Goal: Task Accomplishment & Management: Use online tool/utility

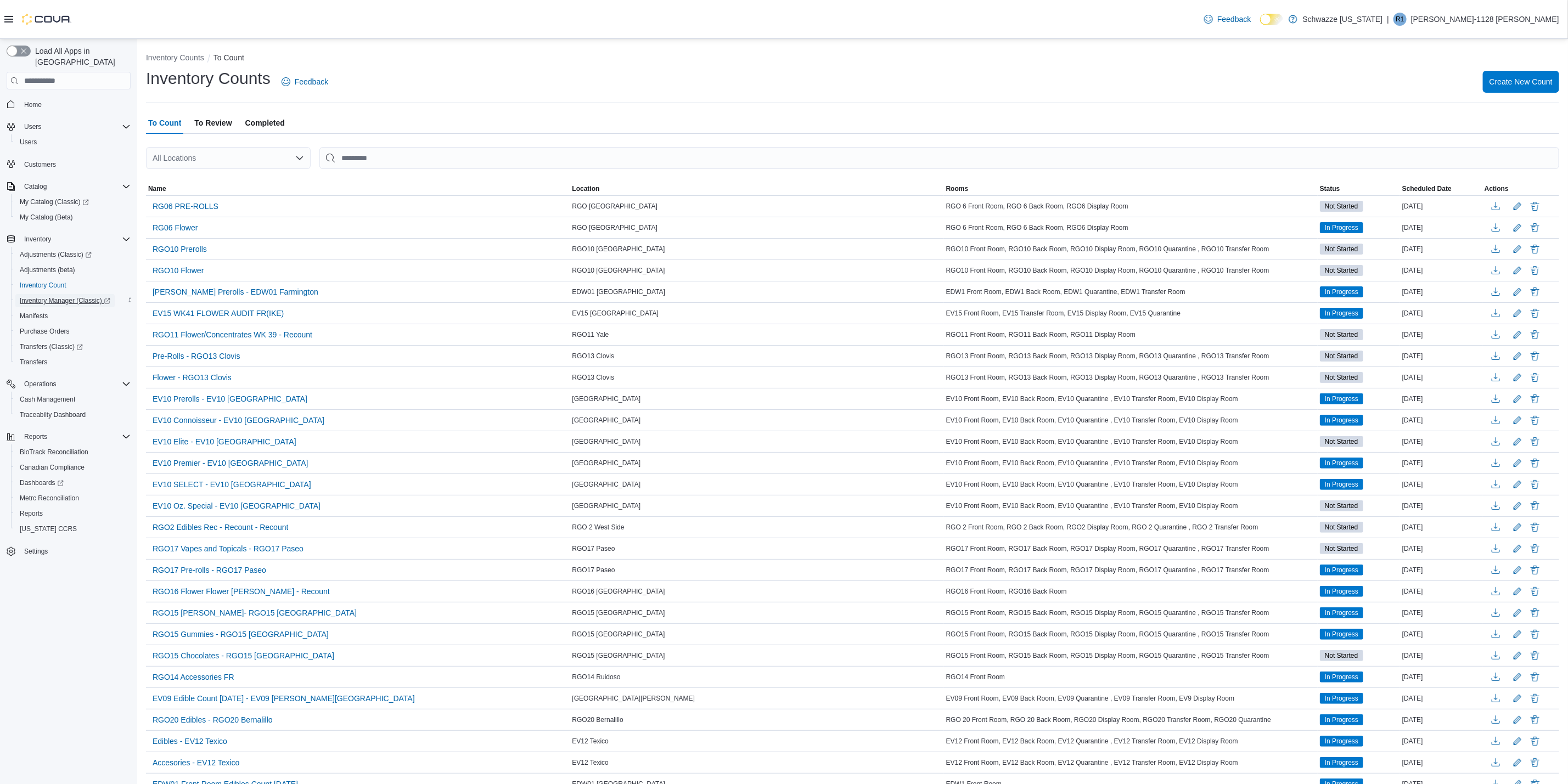
click at [88, 296] on span "Inventory Manager (Classic)" at bounding box center [64, 300] width 90 height 9
click at [210, 160] on div "All Locations" at bounding box center [228, 158] width 165 height 22
type input "**"
click at [196, 196] on span "RGO15 [GEOGRAPHIC_DATA]" at bounding box center [242, 192] width 108 height 11
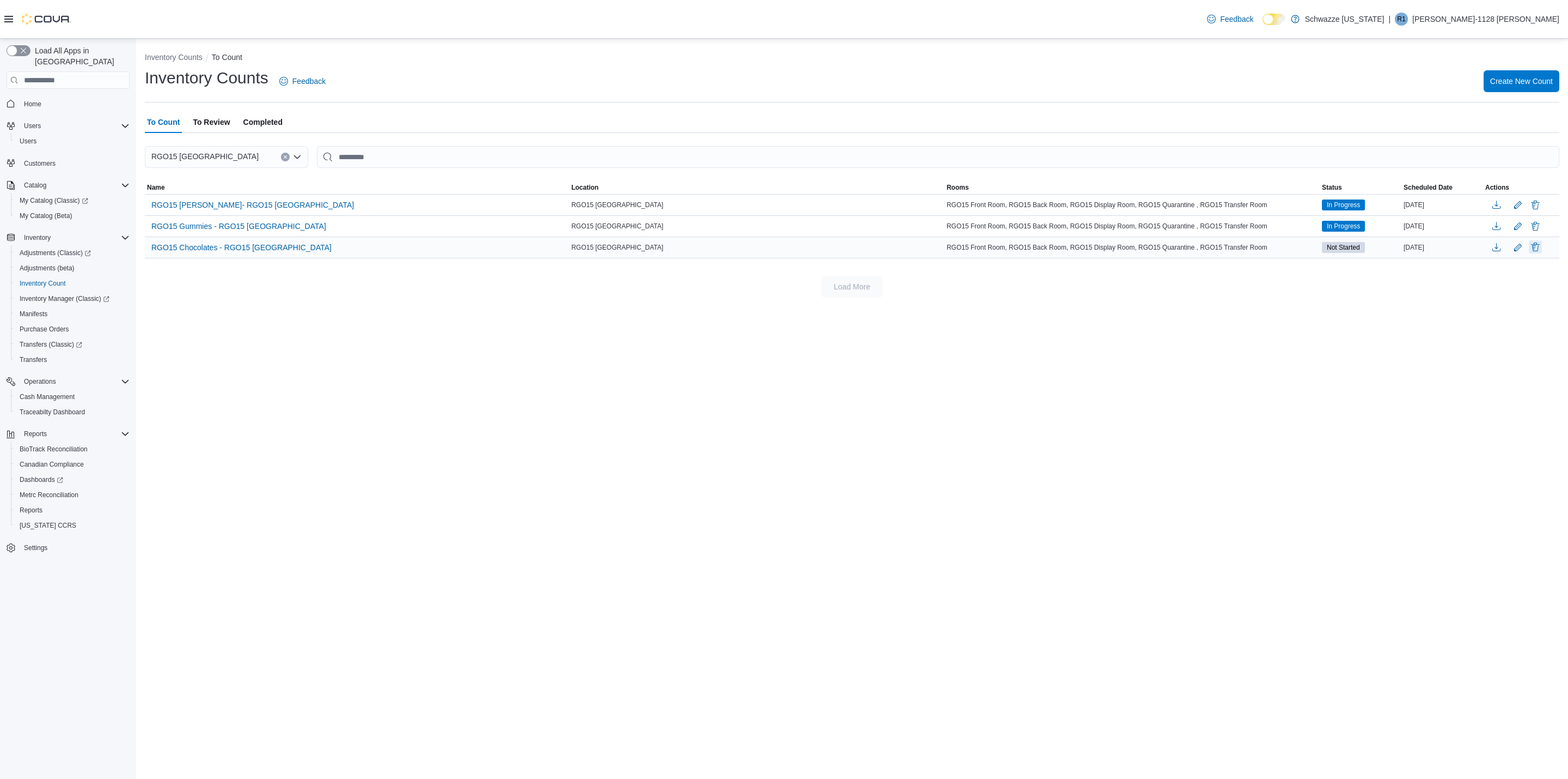
click at [1535, 246] on button "Delete" at bounding box center [1536, 246] width 13 height 13
click at [1497, 322] on span "Delete" at bounding box center [1505, 319] width 22 height 11
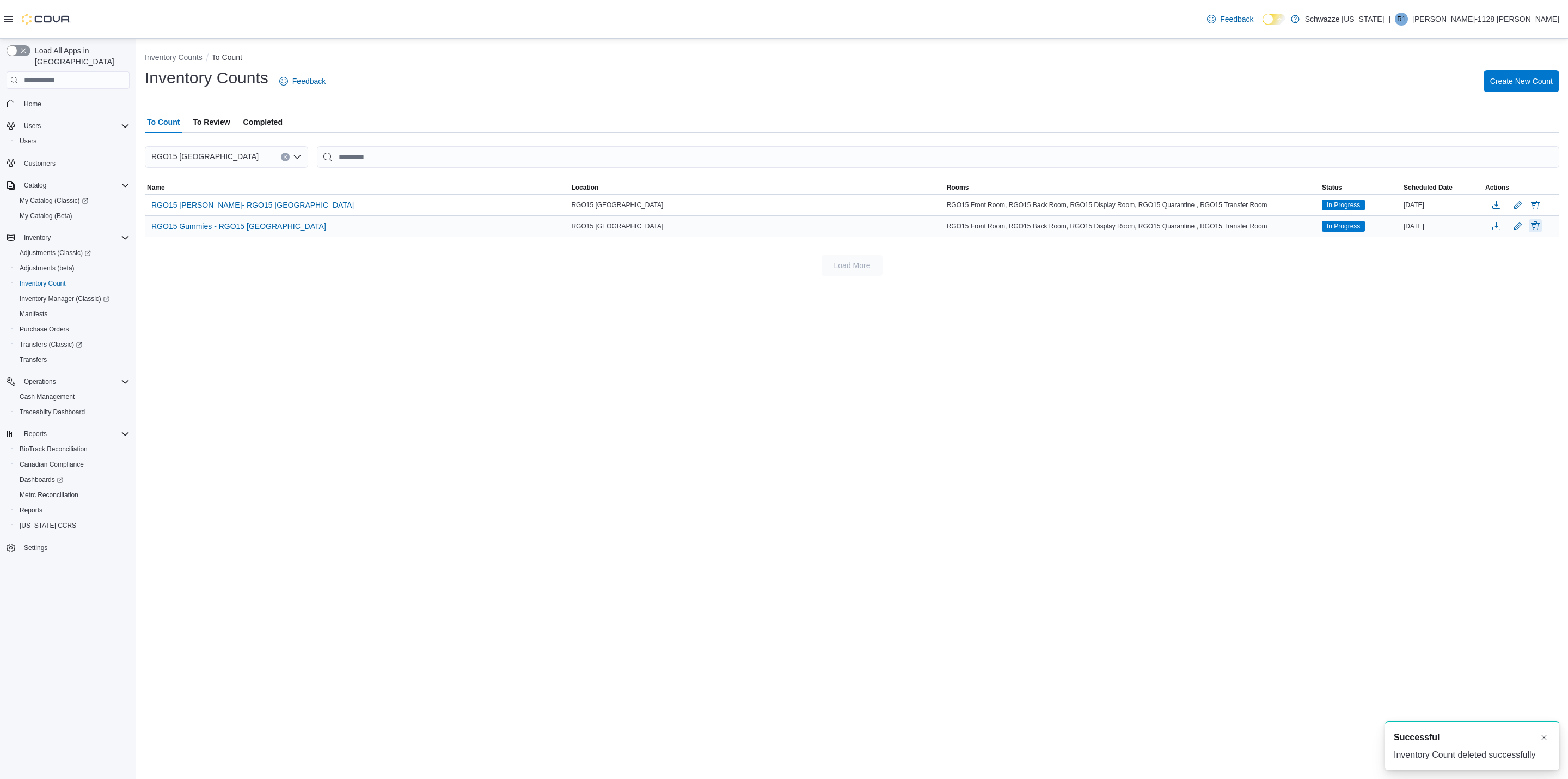
click at [1533, 232] on button "Delete" at bounding box center [1536, 225] width 13 height 13
click at [1505, 328] on span "Delete" at bounding box center [1505, 329] width 22 height 11
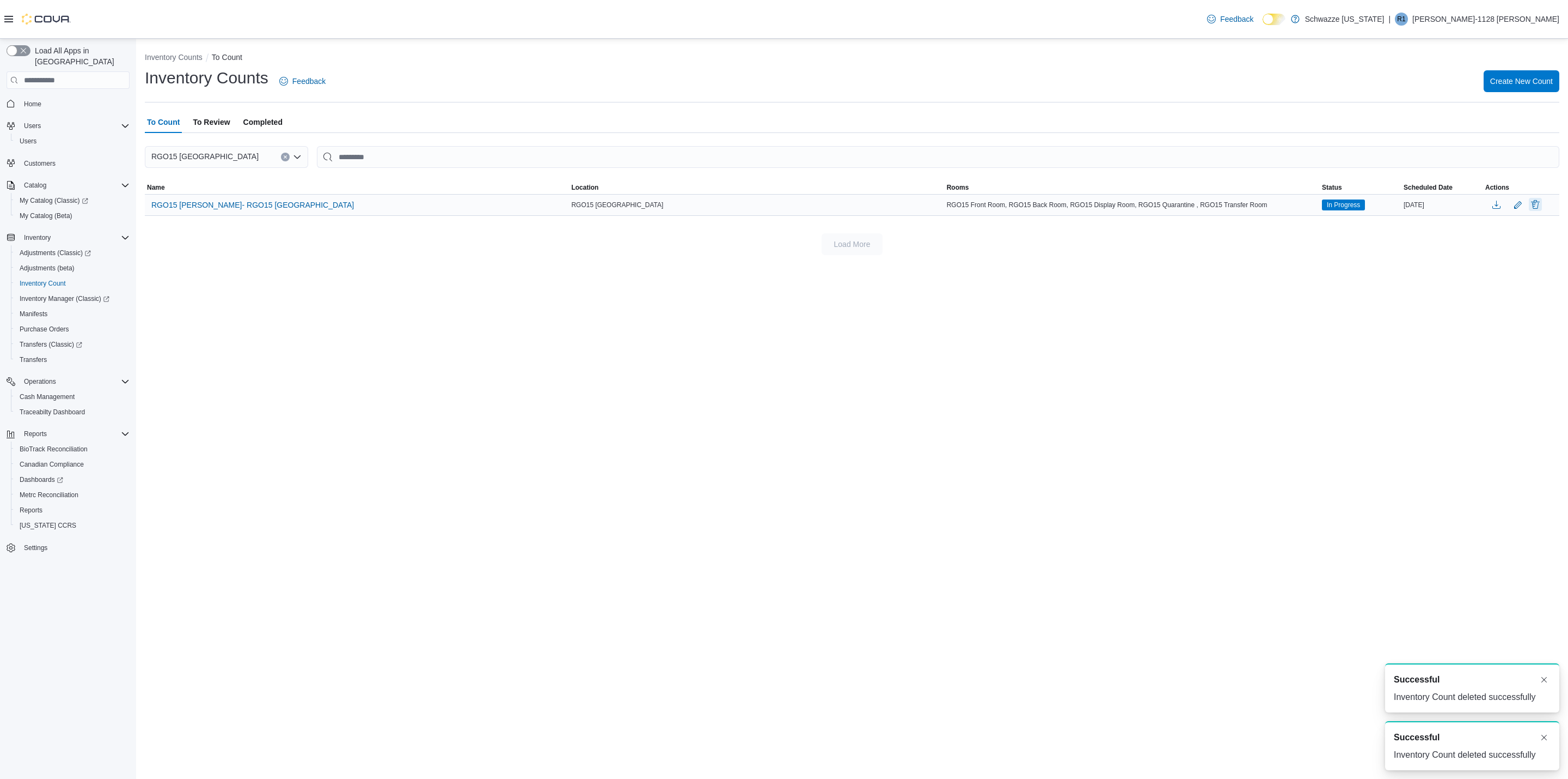
click at [1539, 208] on button "Delete" at bounding box center [1536, 204] width 13 height 13
click at [1521, 304] on span "Delete" at bounding box center [1504, 308] width 48 height 22
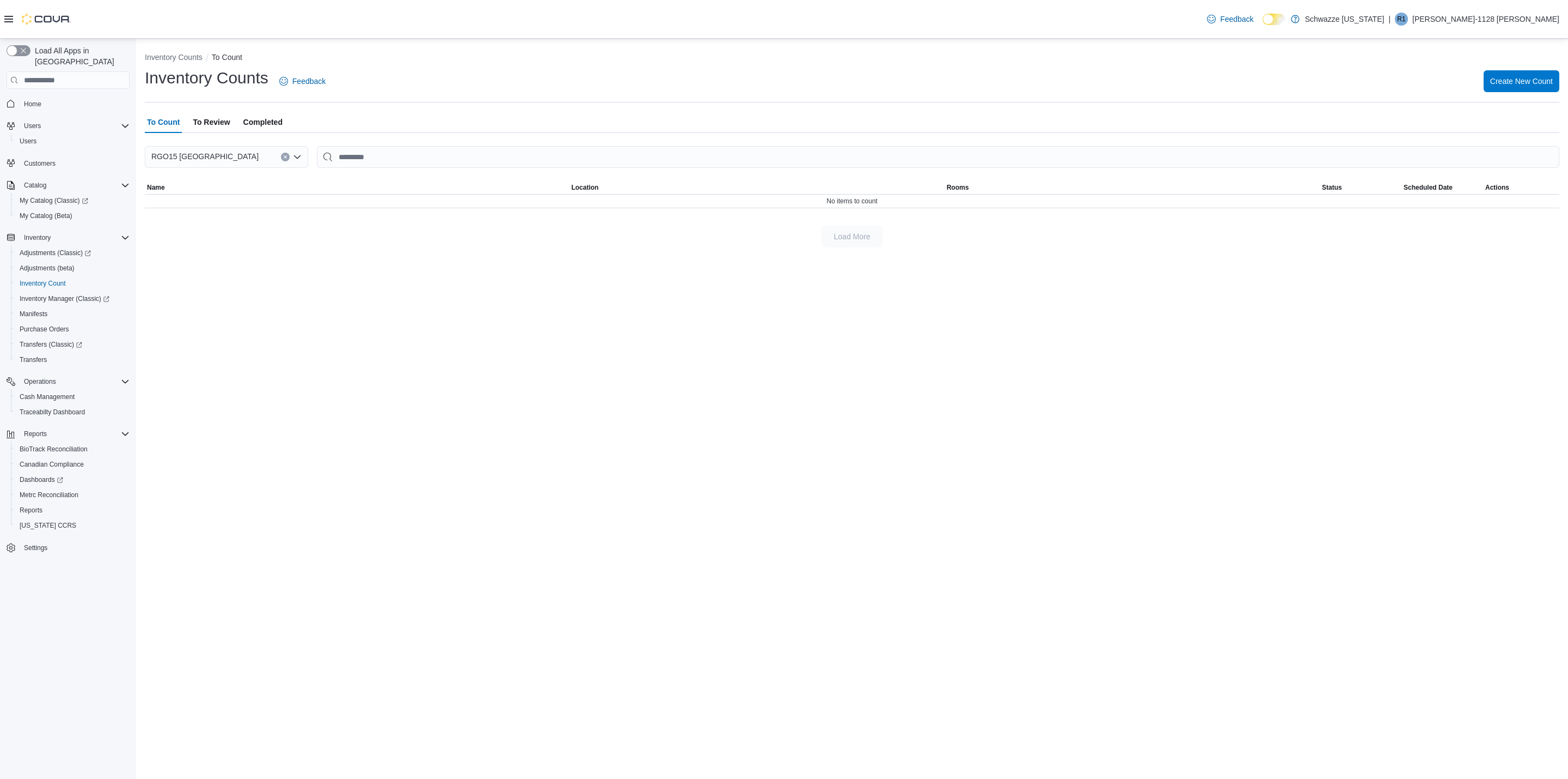
click at [226, 118] on span "To Review" at bounding box center [212, 122] width 37 height 22
click at [282, 168] on div at bounding box center [851, 173] width 1414 height 13
click at [268, 141] on div at bounding box center [851, 139] width 1414 height 13
click at [270, 146] on div "All Locations" at bounding box center [226, 157] width 163 height 22
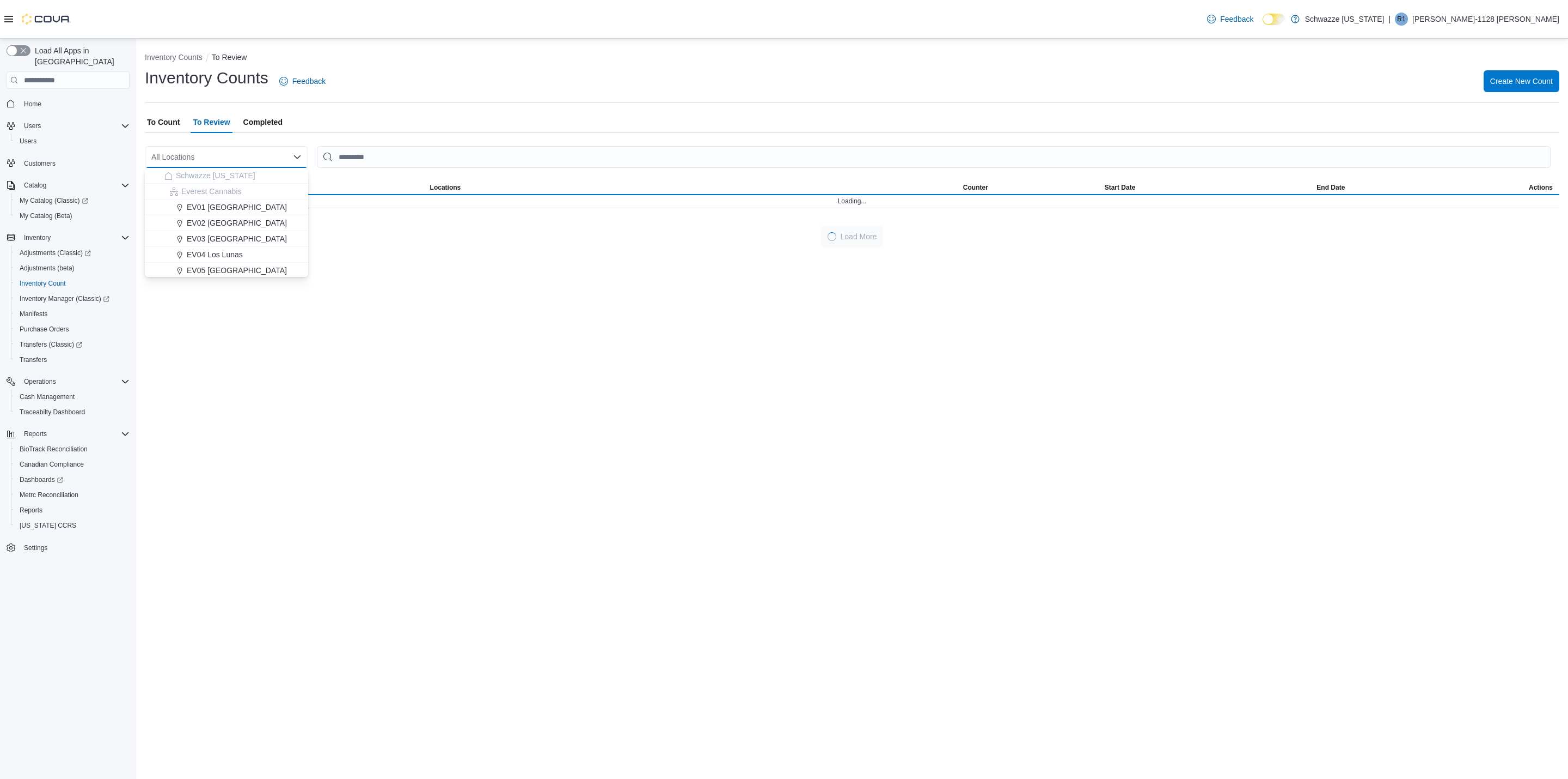
click at [270, 148] on div "All Locations Combo box. Selected. Combo box input. All Locations. Type some te…" at bounding box center [226, 157] width 163 height 22
type input "**"
click at [267, 195] on div "RGO15 [GEOGRAPHIC_DATA]" at bounding box center [232, 191] width 137 height 11
click at [86, 291] on link "Inventory Manager (Classic)" at bounding box center [72, 297] width 123 height 15
